Goal: Contribute content: Add original content to the website for others to see

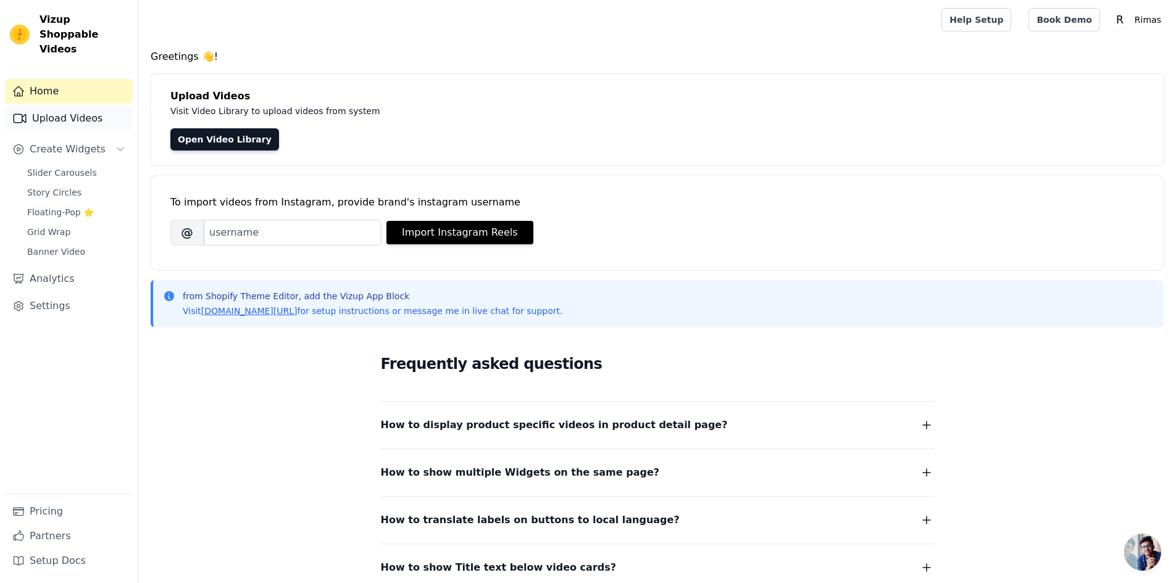
click at [69, 108] on link "Upload Videos" at bounding box center [69, 118] width 128 height 25
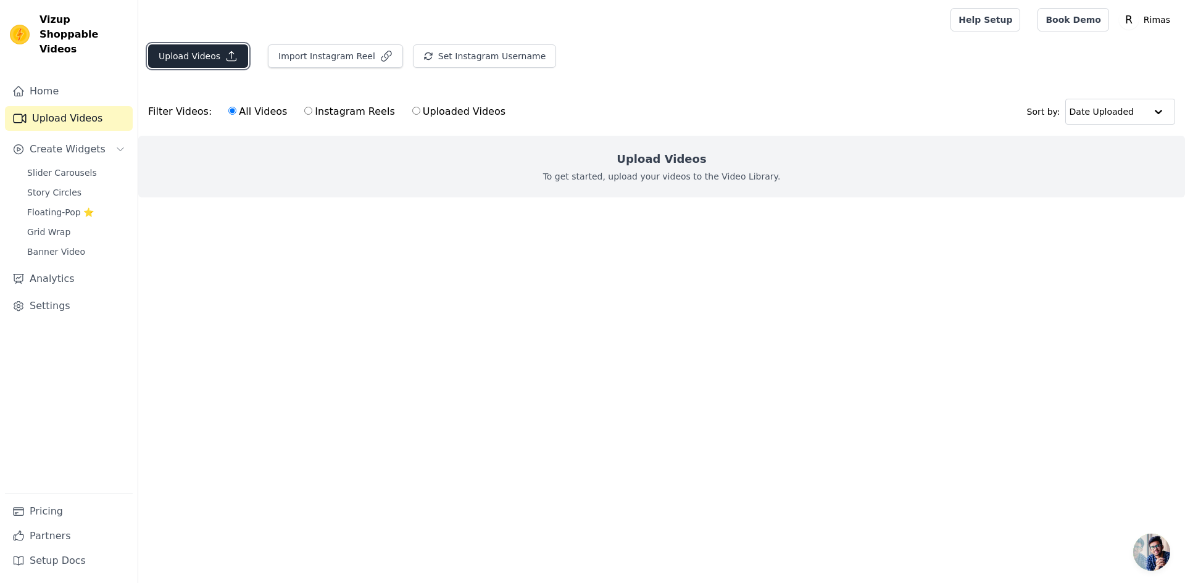
click at [225, 51] on icon "button" at bounding box center [231, 56] width 12 height 12
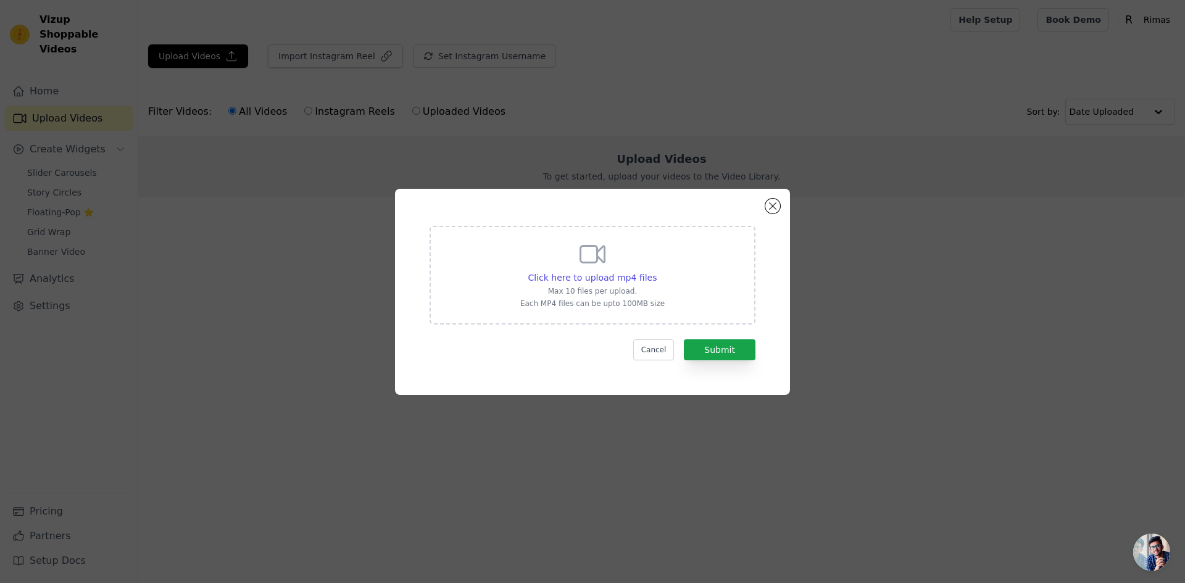
click at [973, 254] on div "Click here to upload mp4 files Max 10 files per upload. Each MP4 files can be u…" at bounding box center [593, 292] width 1146 height 246
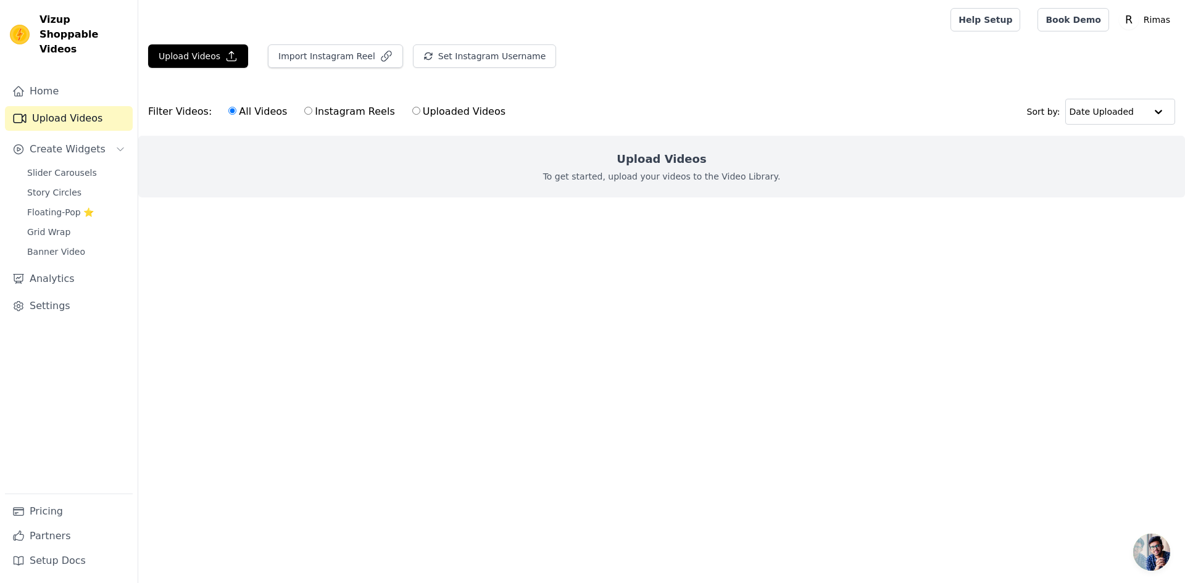
click at [71, 107] on link "Upload Videos" at bounding box center [69, 118] width 128 height 25
click at [209, 63] on button "Upload Videos" at bounding box center [198, 55] width 100 height 23
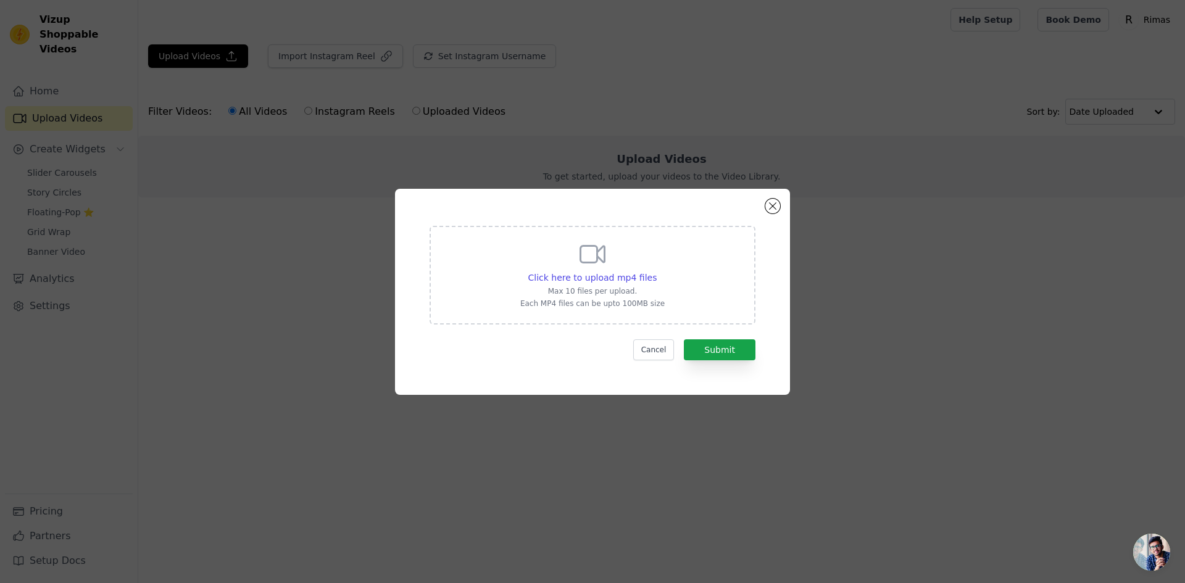
click at [599, 251] on icon at bounding box center [593, 254] width 24 height 17
click at [656, 271] on input "Click here to upload mp4 files Max 10 files per upload. Each MP4 files can be u…" at bounding box center [656, 271] width 1 height 1
click at [765, 204] on div "Click here to upload mp4 files Max 10 files per upload. Each MP4 files can be u…" at bounding box center [592, 292] width 395 height 206
click at [768, 206] on button "Close modal" at bounding box center [772, 206] width 15 height 15
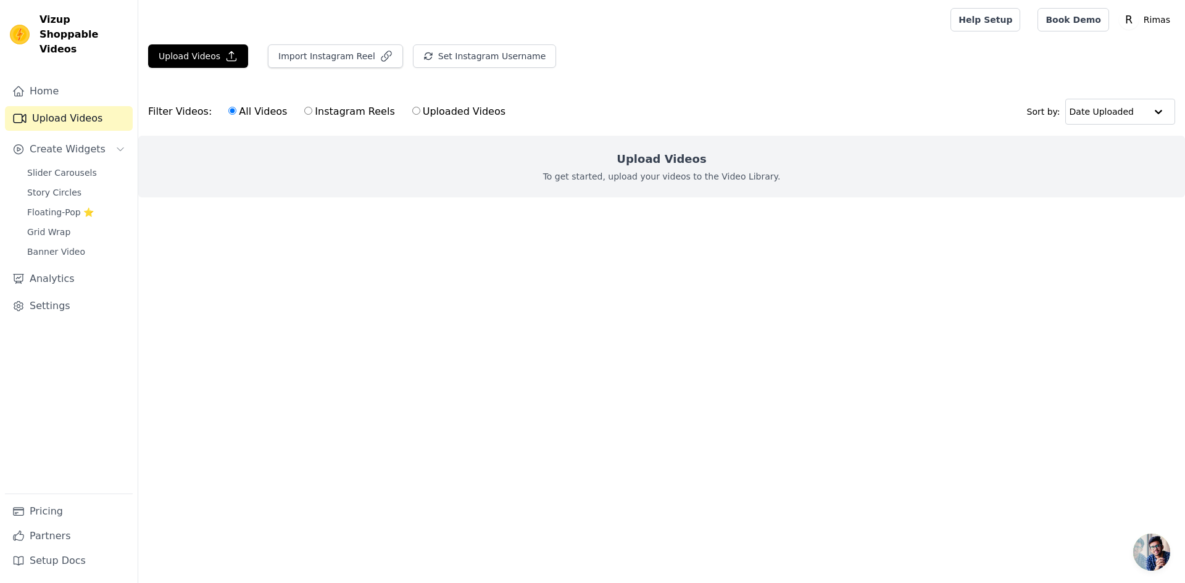
click at [249, 247] on html "Vizup Shoppable Videos Home Upload Videos Create Widgets Slider Carousels Story…" at bounding box center [592, 123] width 1185 height 247
click at [46, 167] on span "Slider Carousels" at bounding box center [62, 173] width 70 height 12
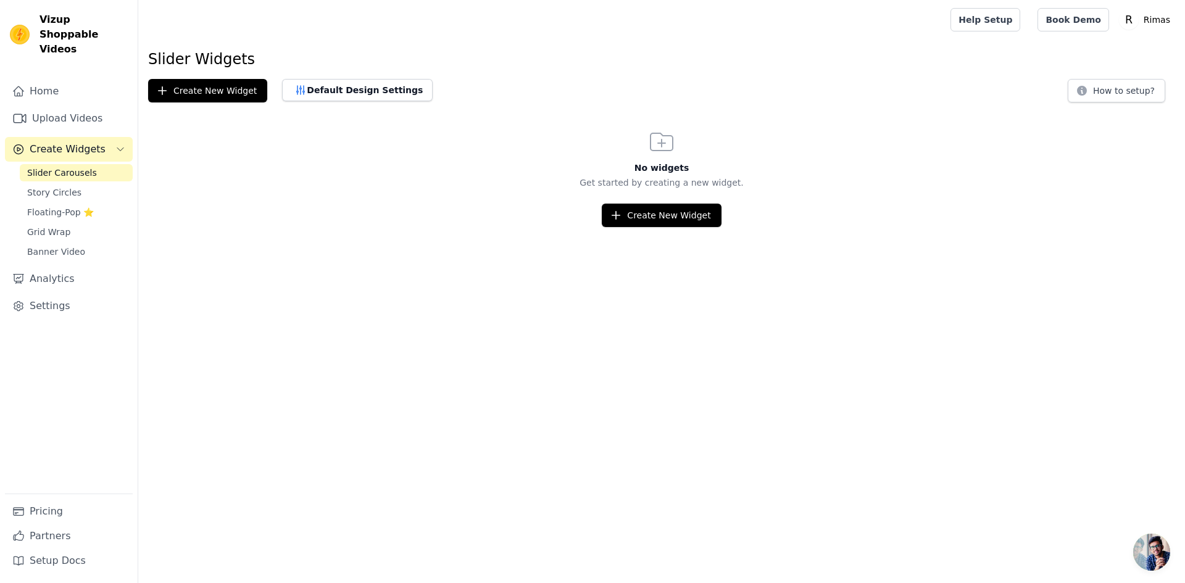
click at [59, 167] on span "Slider Carousels" at bounding box center [62, 173] width 70 height 12
click at [646, 209] on button "Create New Widget" at bounding box center [661, 215] width 119 height 23
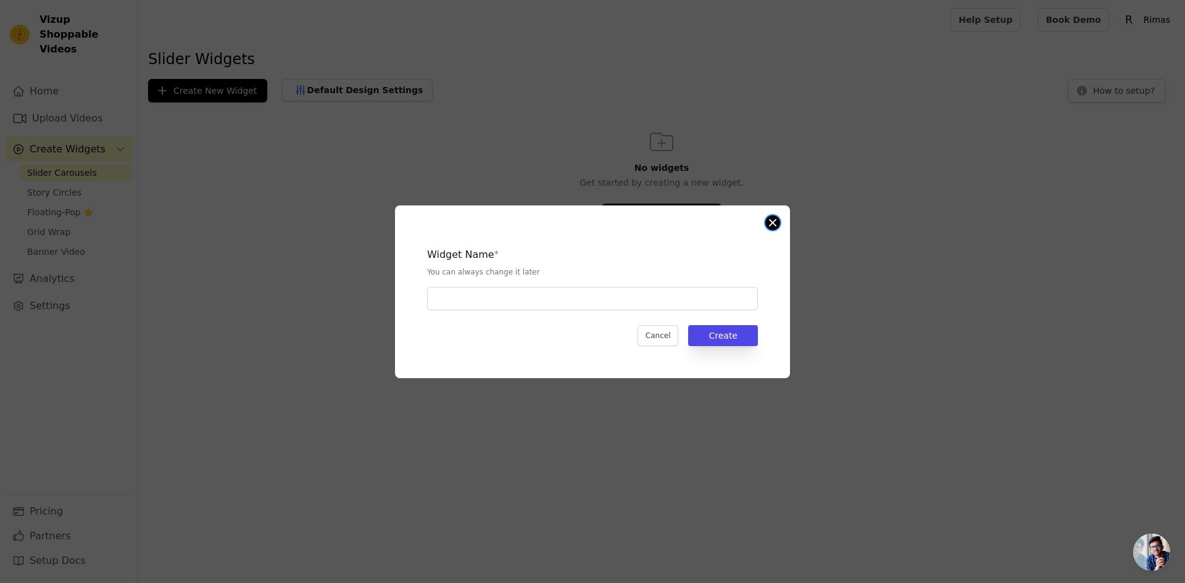
click at [776, 222] on button "Close modal" at bounding box center [772, 222] width 15 height 15
